Goal: Task Accomplishment & Management: Manage account settings

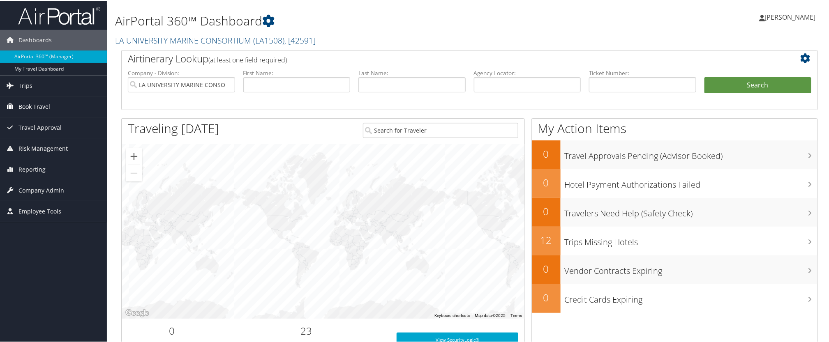
click at [44, 108] on span "Book Travel" at bounding box center [34, 106] width 32 height 21
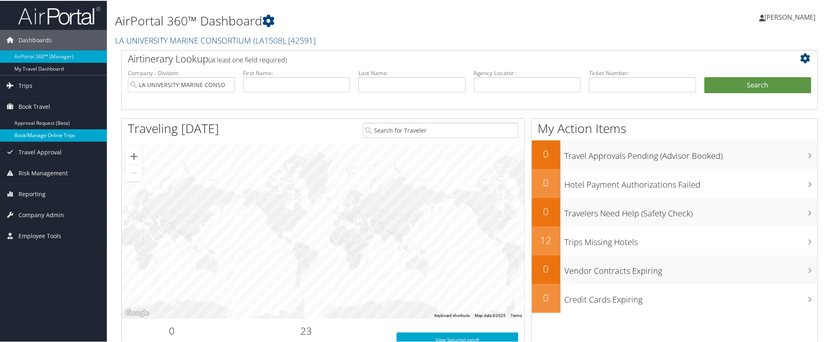
click at [44, 131] on link "Book/Manage Online Trips" at bounding box center [53, 135] width 107 height 12
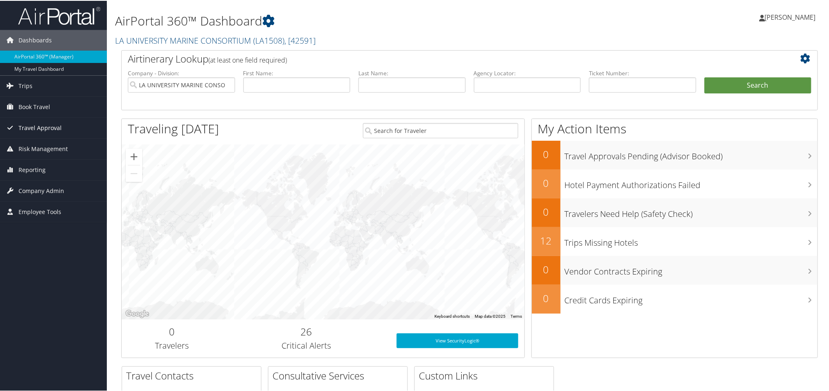
click at [40, 125] on span "Travel Approval" at bounding box center [39, 127] width 43 height 21
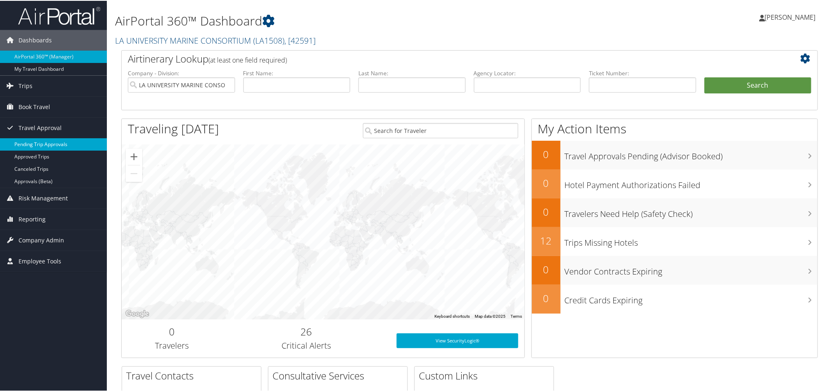
click at [40, 140] on link "Pending Trip Approvals" at bounding box center [53, 143] width 107 height 12
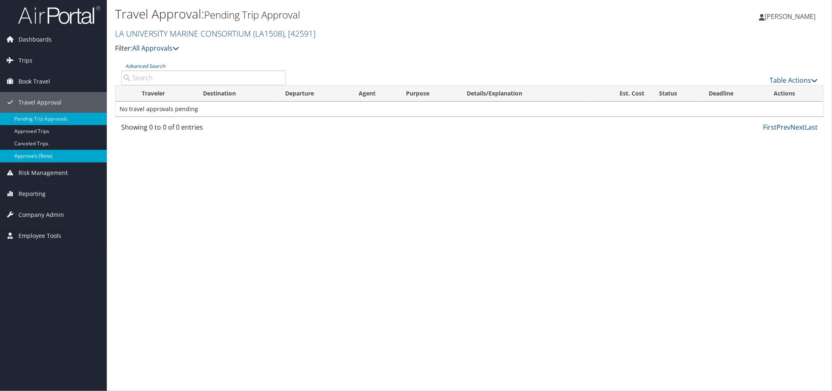
click at [41, 151] on link "Approvals (Beta)" at bounding box center [53, 156] width 107 height 12
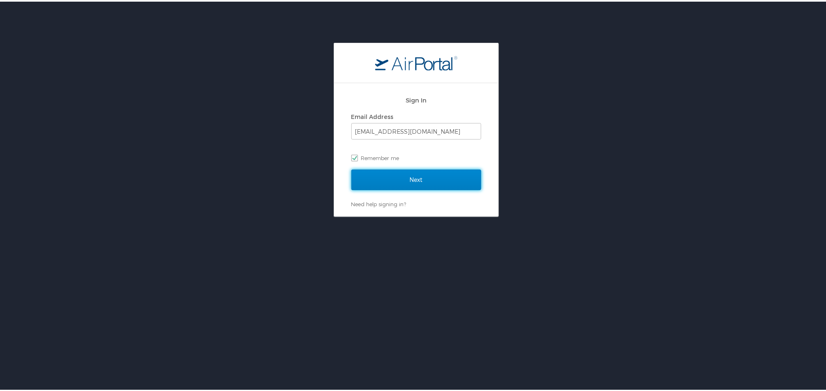
click at [407, 182] on input "Next" at bounding box center [416, 178] width 130 height 21
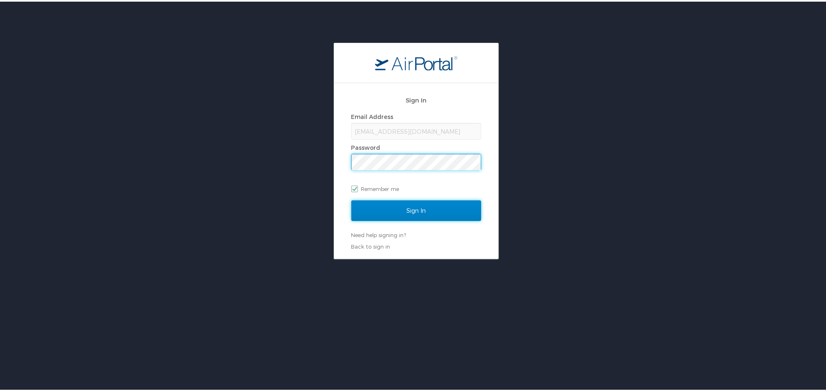
click at [400, 211] on input "Sign In" at bounding box center [416, 209] width 130 height 21
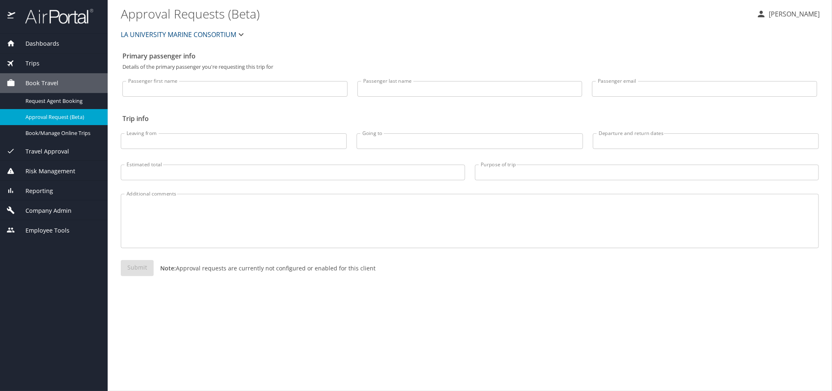
click at [57, 148] on span "Travel Approval" at bounding box center [42, 151] width 54 height 9
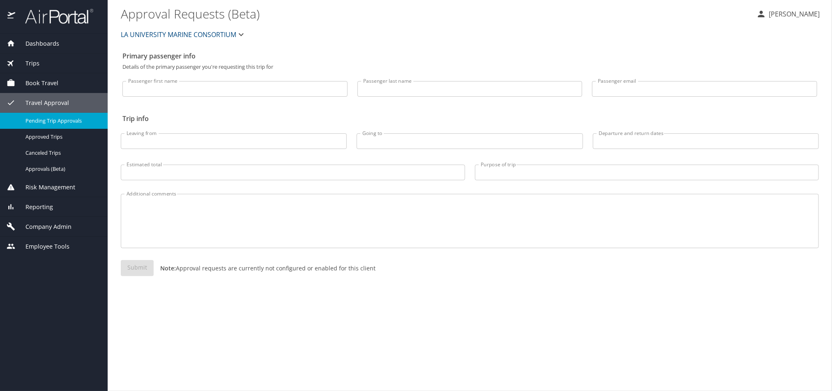
click at [62, 122] on span "Pending Trip Approvals" at bounding box center [61, 121] width 72 height 8
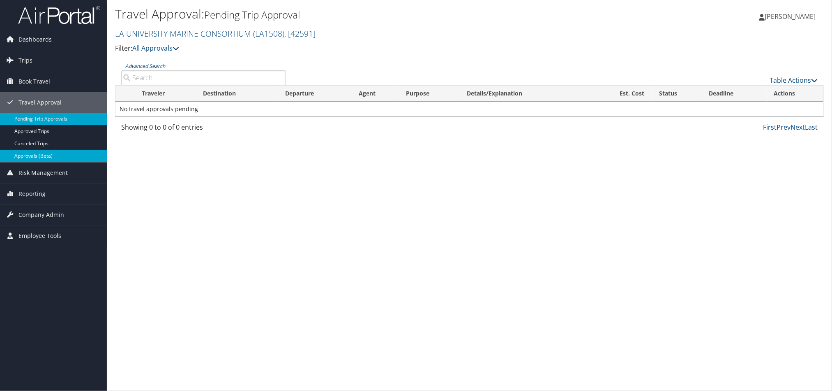
click at [60, 152] on link "Approvals (Beta)" at bounding box center [53, 156] width 107 height 12
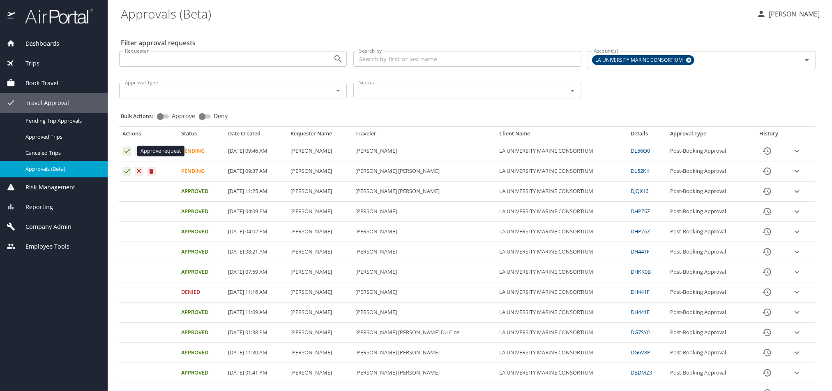
click at [125, 150] on icon "Approval table" at bounding box center [127, 151] width 8 height 8
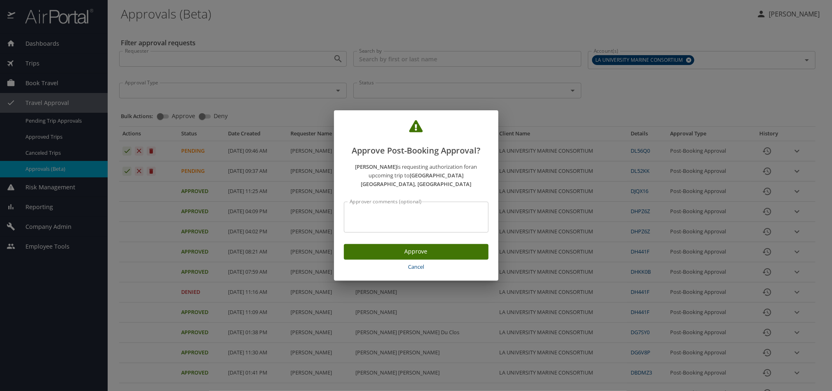
click at [391, 246] on span "Approve" at bounding box center [417, 251] width 132 height 10
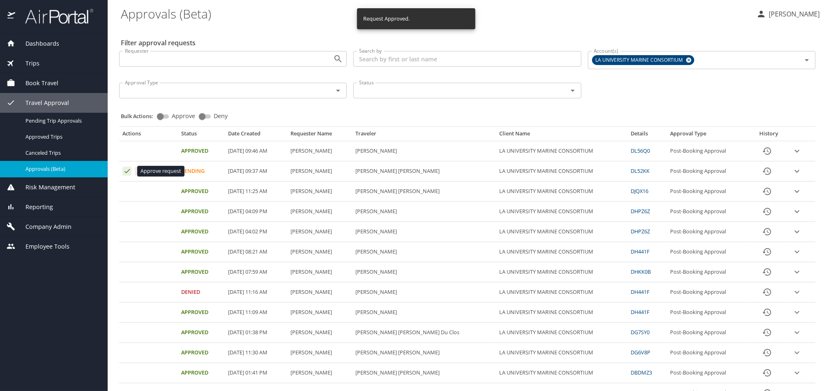
click at [127, 169] on icon "Approval table" at bounding box center [127, 171] width 8 height 8
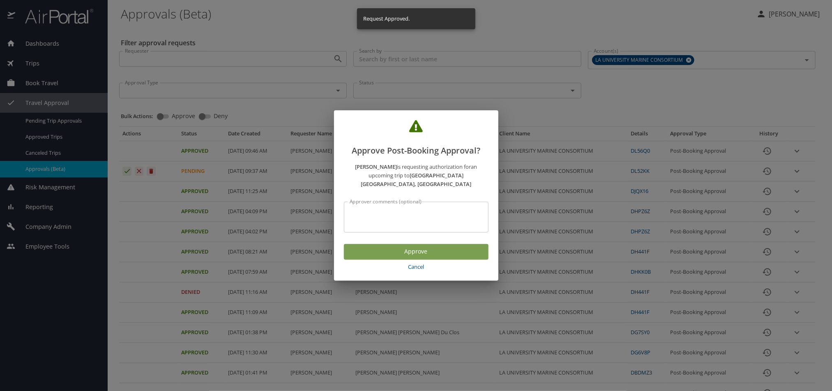
click at [418, 246] on span "Approve" at bounding box center [417, 251] width 132 height 10
